Goal: Task Accomplishment & Management: Complete application form

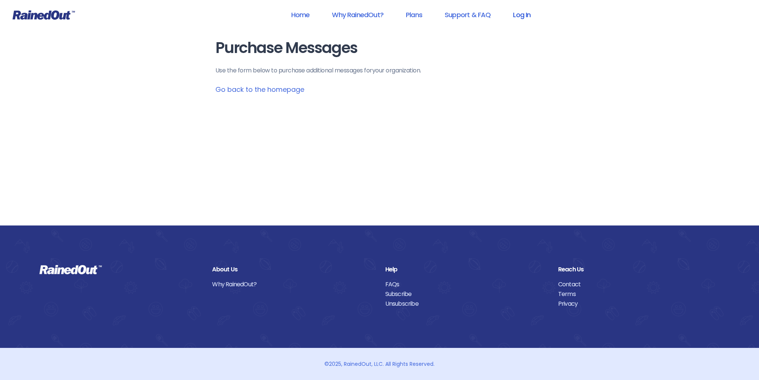
click at [526, 14] on link "Log In" at bounding box center [521, 14] width 37 height 17
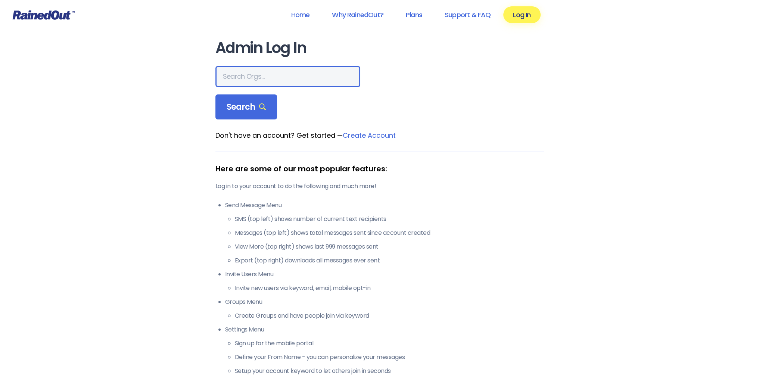
click at [260, 76] on input "text" at bounding box center [287, 76] width 145 height 21
type input "T"
type input "LTP [PERSON_NAME] Island"
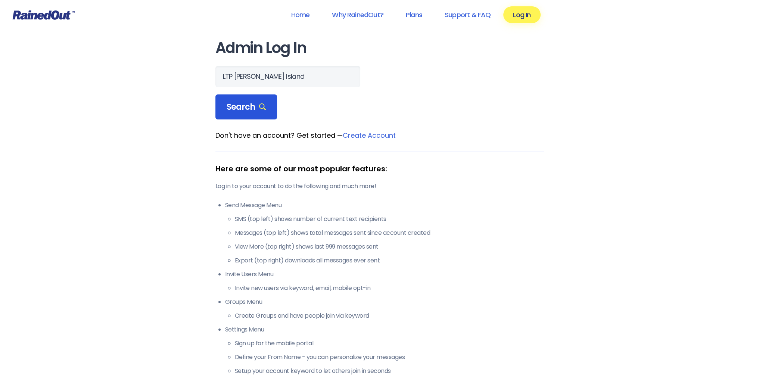
click at [228, 109] on span "Search" at bounding box center [247, 107] width 40 height 10
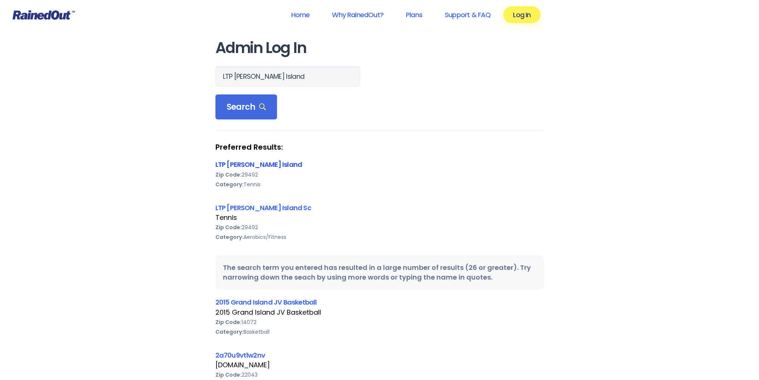
click at [243, 166] on link "LTP [PERSON_NAME] Island" at bounding box center [258, 164] width 87 height 9
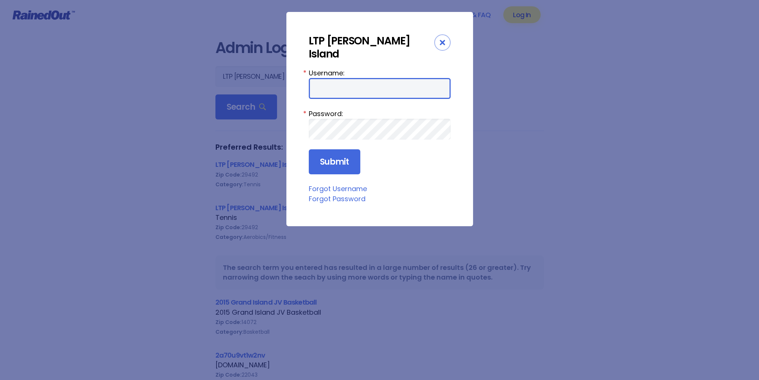
click at [344, 78] on input "Username:" at bounding box center [380, 88] width 142 height 21
type input "tennis"
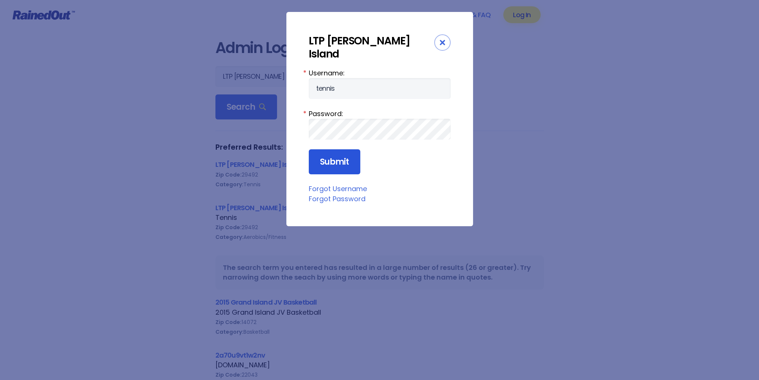
click at [331, 149] on input "Submit" at bounding box center [335, 161] width 52 height 25
